Goal: Information Seeking & Learning: Learn about a topic

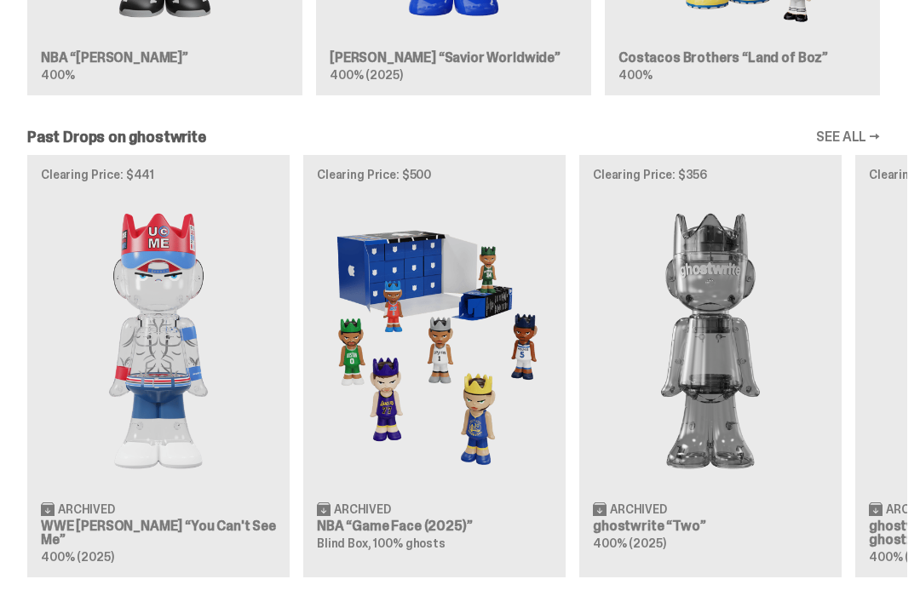
click at [499, 330] on img at bounding box center [434, 341] width 235 height 294
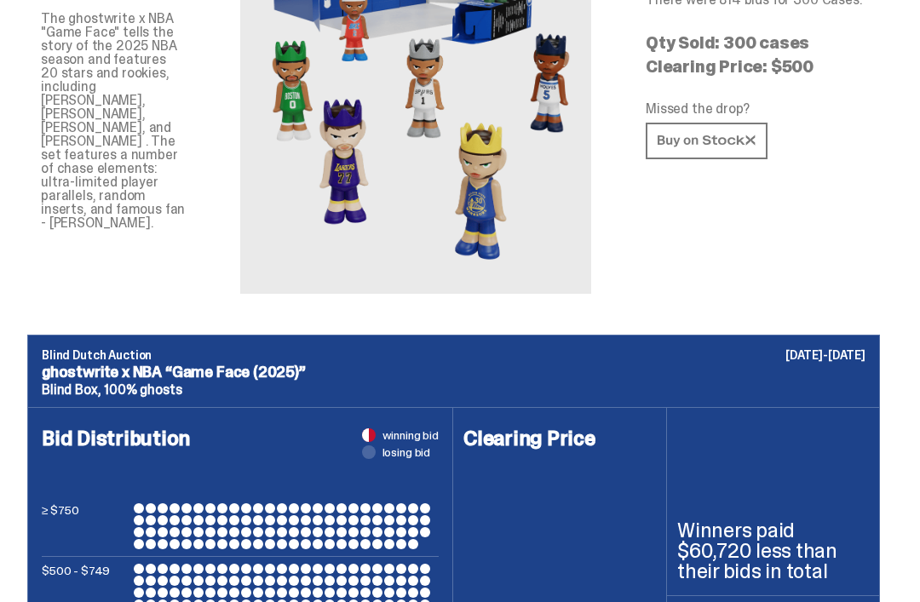
scroll to position [44, 0]
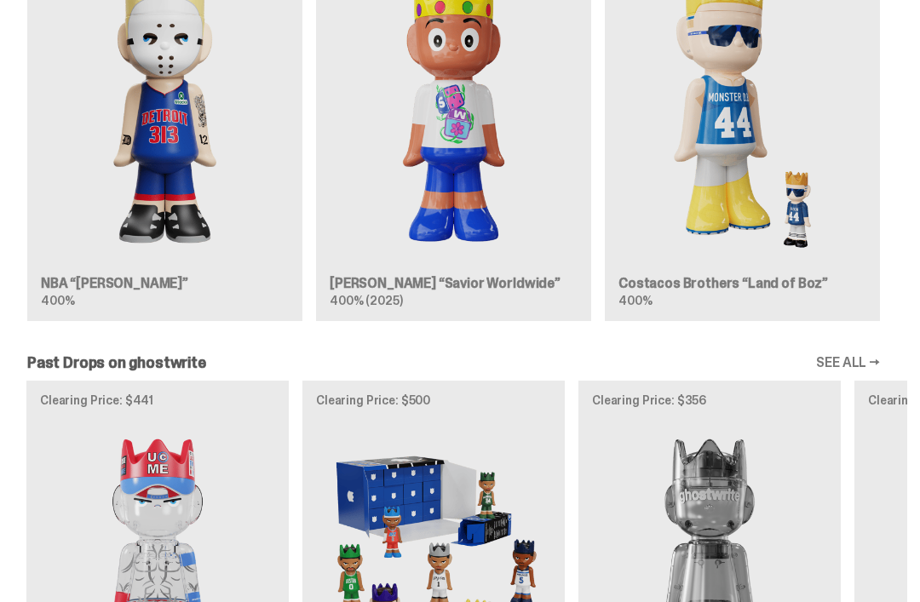
scroll to position [1071, 0]
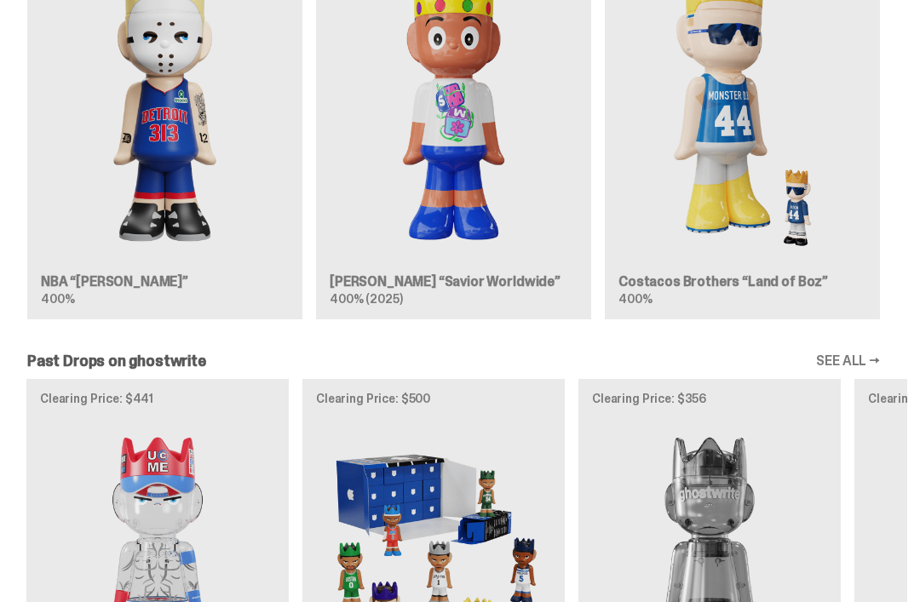
click at [129, 192] on img at bounding box center [165, 106] width 248 height 310
click at [152, 140] on img at bounding box center [165, 106] width 248 height 310
click at [112, 146] on img at bounding box center [165, 106] width 248 height 310
click at [131, 198] on img at bounding box center [165, 106] width 248 height 310
click at [107, 289] on h3 "NBA “[PERSON_NAME]”" at bounding box center [165, 282] width 248 height 14
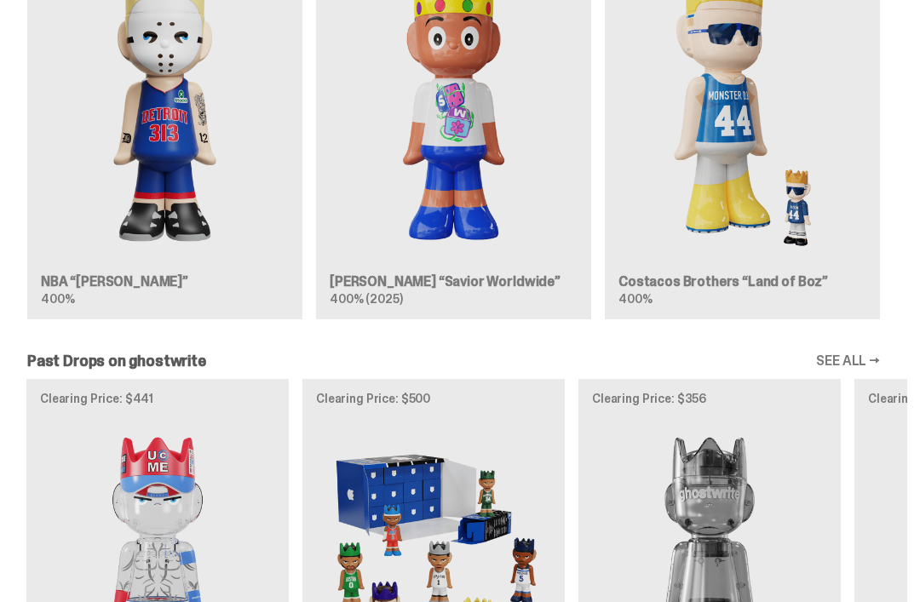
click at [215, 90] on img at bounding box center [165, 106] width 248 height 310
click at [171, 61] on img at bounding box center [165, 106] width 248 height 310
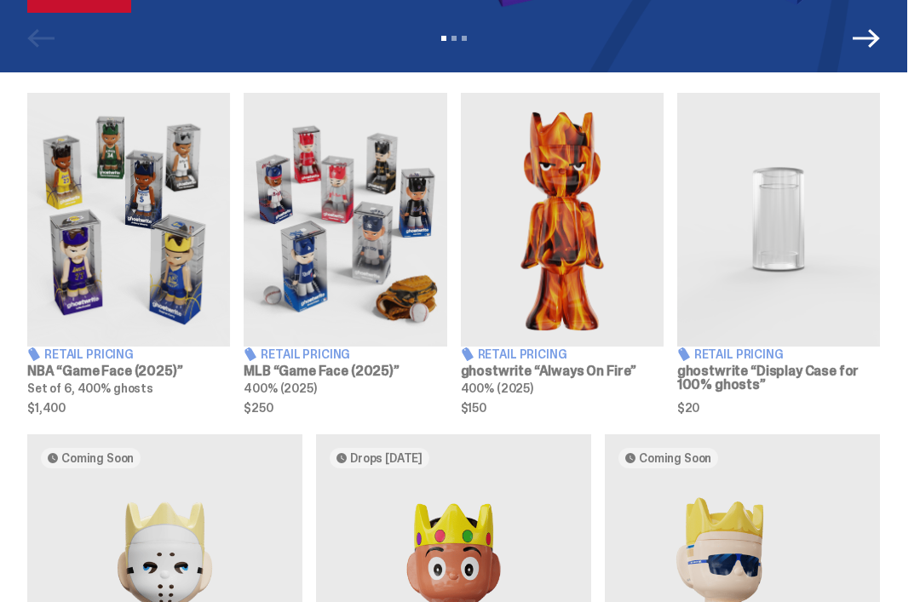
scroll to position [542, 0]
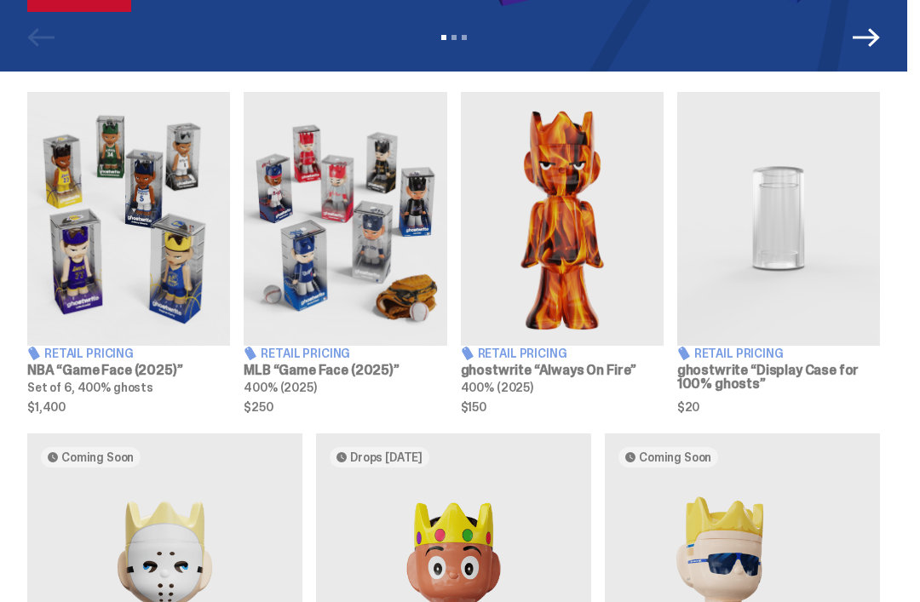
click at [610, 318] on img at bounding box center [562, 219] width 203 height 254
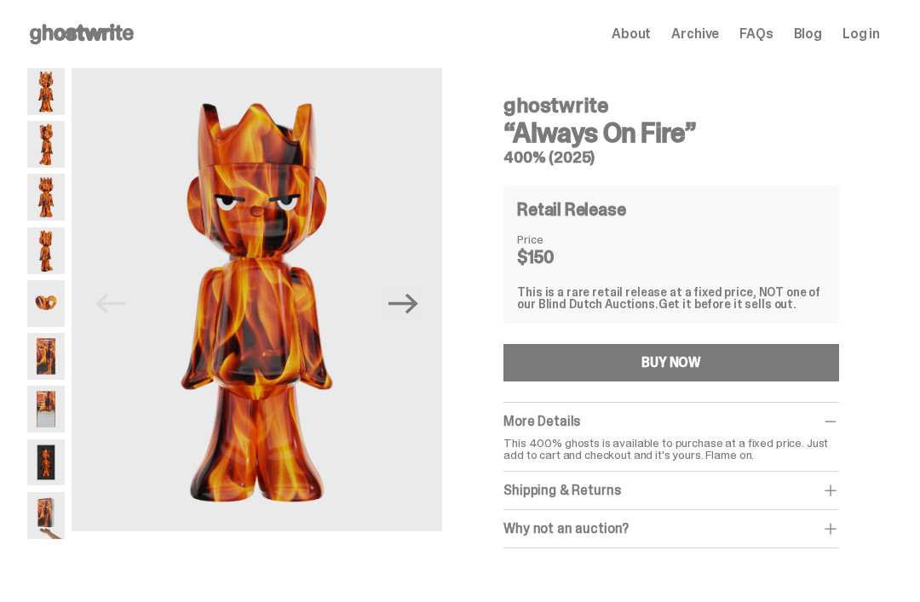
click at [407, 306] on icon "Next" at bounding box center [403, 304] width 30 height 30
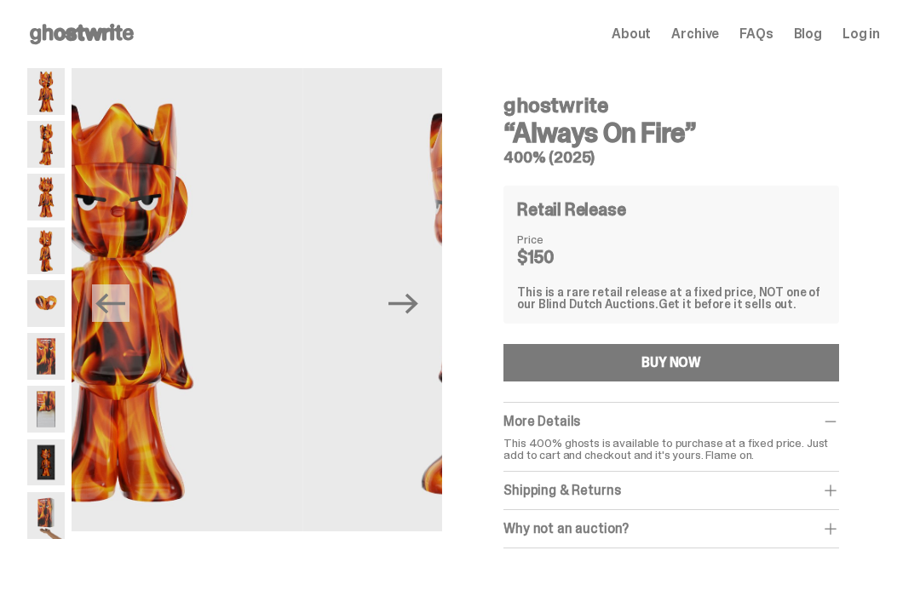
click at [402, 340] on img at bounding box center [488, 299] width 370 height 463
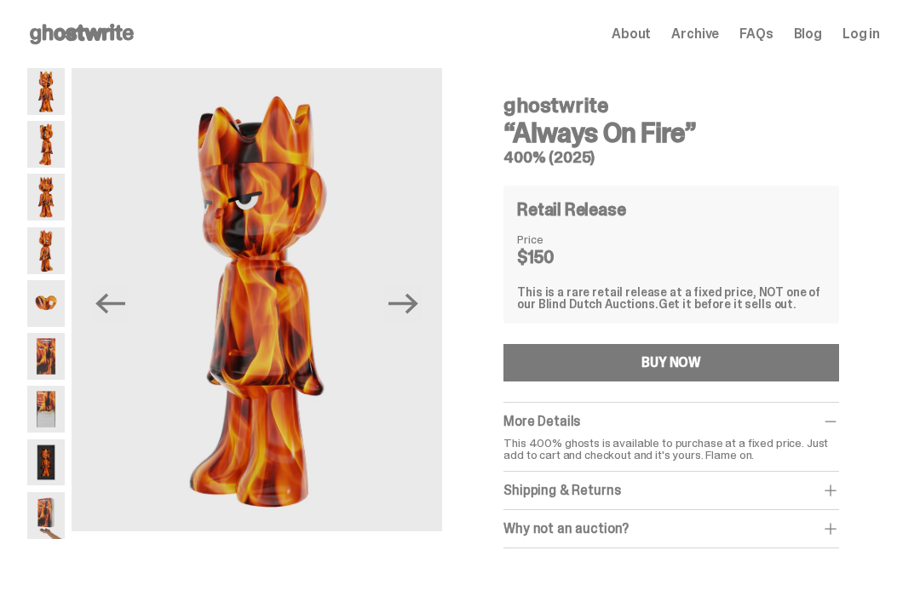
click at [48, 307] on img at bounding box center [45, 303] width 37 height 47
